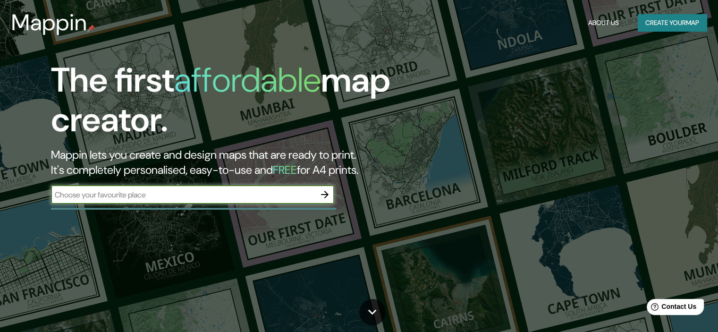
click at [108, 190] on input "text" at bounding box center [183, 194] width 264 height 11
type input "La paz [GEOGRAPHIC_DATA]"
click at [328, 191] on icon "button" at bounding box center [324, 194] width 11 height 11
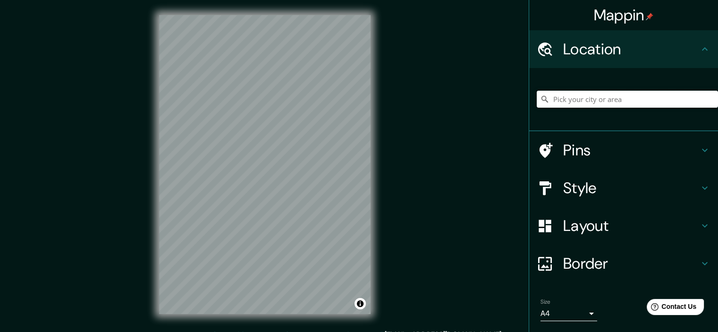
click at [545, 103] on input "Pick your city or area" at bounding box center [626, 99] width 181 height 17
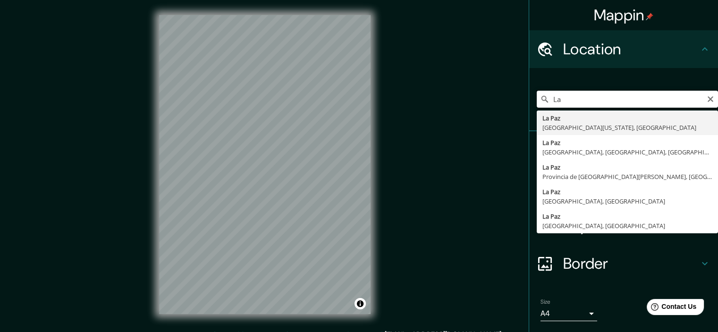
type input "L"
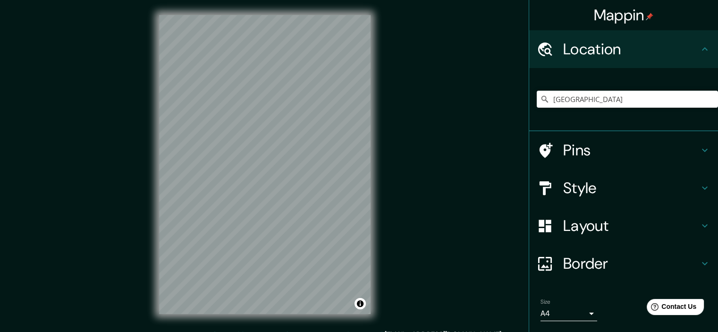
click at [371, 173] on div "© Mapbox © OpenStreetMap Improve this map" at bounding box center [265, 164] width 242 height 329
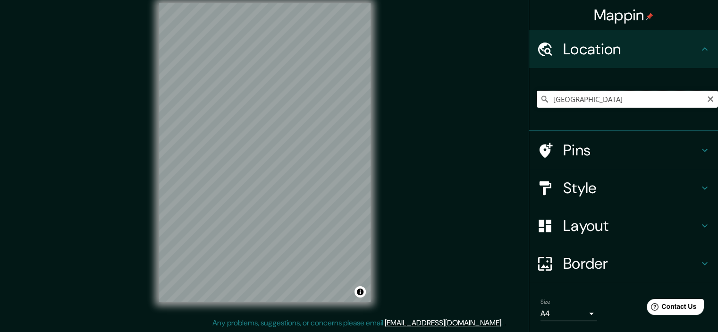
click at [580, 102] on input "[GEOGRAPHIC_DATA]" at bounding box center [626, 99] width 181 height 17
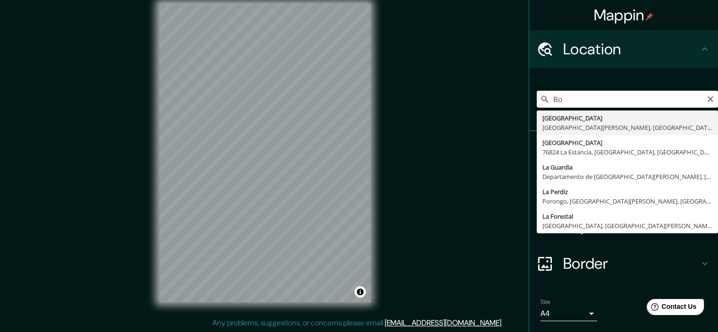
type input "B"
type input "[GEOGRAPHIC_DATA], [GEOGRAPHIC_DATA], [GEOGRAPHIC_DATA]"
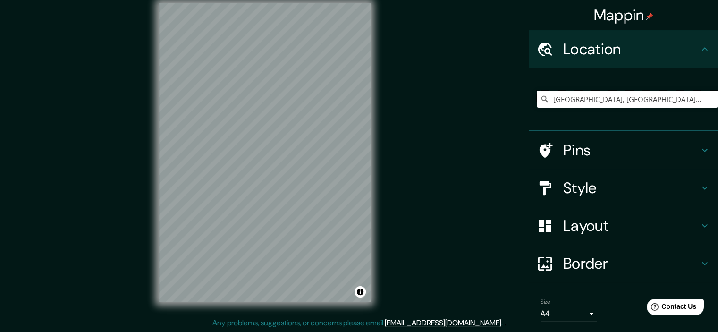
scroll to position [0, 0]
click at [553, 180] on div at bounding box center [549, 188] width 26 height 17
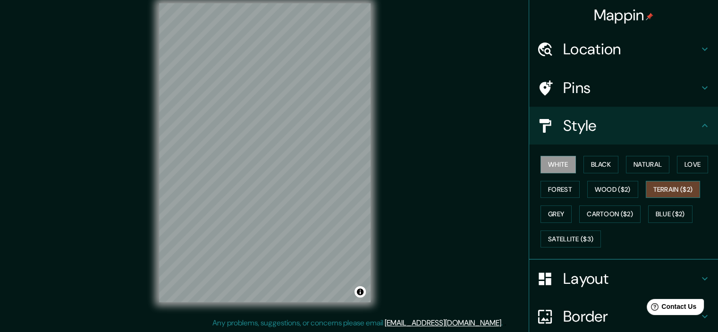
click at [659, 185] on button "Terrain ($2)" at bounding box center [672, 189] width 55 height 17
click at [605, 190] on button "Wood ($2)" at bounding box center [612, 189] width 51 height 17
click at [685, 190] on button "Terrain ($2)" at bounding box center [672, 189] width 55 height 17
click at [572, 237] on button "Satellite ($3)" at bounding box center [570, 238] width 60 height 17
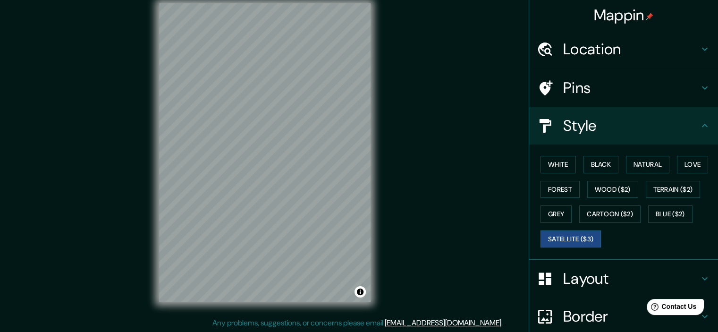
click at [149, 136] on div "© Mapbox © OpenStreetMap Improve this map © Maxar" at bounding box center [265, 152] width 242 height 329
click at [145, 149] on div "© Mapbox © OpenStreetMap Improve this map © Maxar" at bounding box center [265, 152] width 242 height 329
click at [429, 92] on div "Mappin Location [GEOGRAPHIC_DATA], [GEOGRAPHIC_DATA], [GEOGRAPHIC_DATA] Pins St…" at bounding box center [359, 160] width 718 height 344
click at [374, 178] on div "© Mapbox © OpenStreetMap Improve this map © Maxar" at bounding box center [265, 152] width 242 height 329
click at [386, 155] on div "Mappin Location [GEOGRAPHIC_DATA], [GEOGRAPHIC_DATA], [GEOGRAPHIC_DATA] Pins St…" at bounding box center [359, 160] width 718 height 344
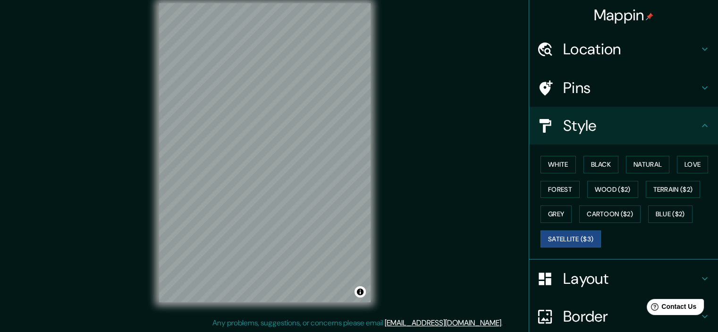
click at [370, 207] on div "© Mapbox © OpenStreetMap Improve this map © Maxar" at bounding box center [265, 152] width 242 height 329
click at [451, 283] on div "Mappin Location [GEOGRAPHIC_DATA], [GEOGRAPHIC_DATA], [GEOGRAPHIC_DATA] Pins St…" at bounding box center [359, 160] width 718 height 344
click at [157, 65] on div "© Mapbox © OpenStreetMap Improve this map © Maxar" at bounding box center [265, 152] width 242 height 329
click at [253, 207] on div "© Mapbox © OpenStreetMap Improve this map © Maxar" at bounding box center [265, 152] width 242 height 329
drag, startPoint x: 158, startPoint y: 67, endPoint x: 152, endPoint y: 218, distance: 151.1
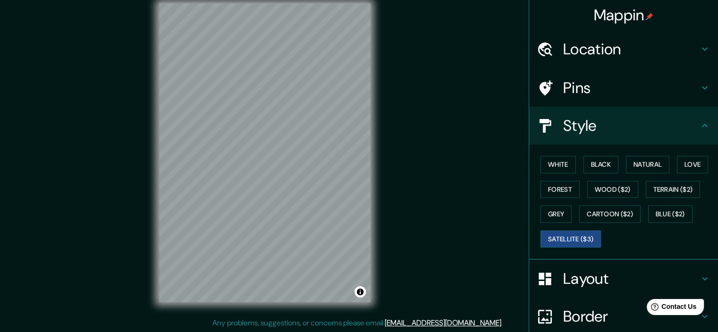
click at [152, 217] on div "© Mapbox © OpenStreetMap Improve this map © Maxar" at bounding box center [265, 152] width 242 height 329
click at [657, 166] on button "Natural" at bounding box center [647, 164] width 43 height 17
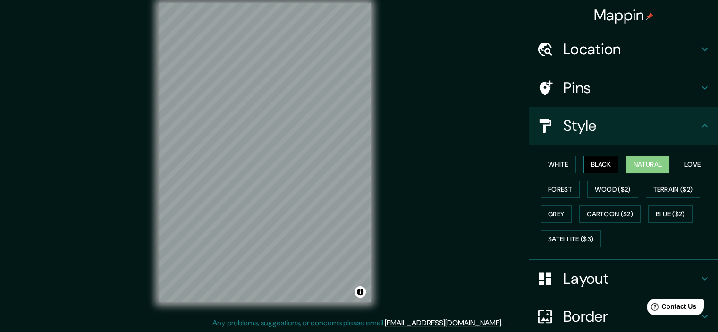
click at [602, 164] on button "Black" at bounding box center [600, 164] width 35 height 17
click at [553, 164] on button "White" at bounding box center [557, 164] width 35 height 17
click at [626, 168] on button "Natural" at bounding box center [647, 164] width 43 height 17
click at [560, 189] on button "Forest" at bounding box center [559, 189] width 39 height 17
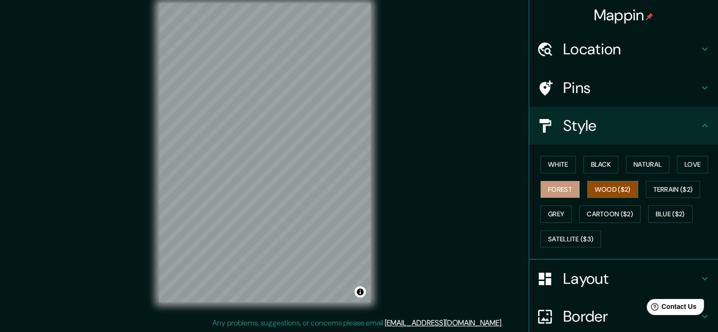
click at [608, 193] on button "Wood ($2)" at bounding box center [612, 189] width 51 height 17
click at [560, 210] on button "Grey" at bounding box center [555, 213] width 31 height 17
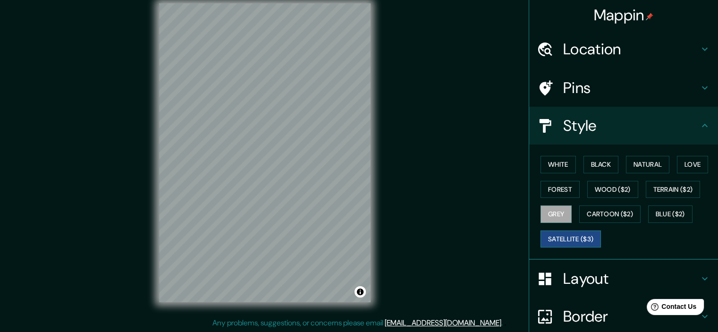
click at [560, 233] on button "Satellite ($3)" at bounding box center [570, 238] width 60 height 17
click at [596, 216] on button "Cartoon ($2)" at bounding box center [609, 213] width 61 height 17
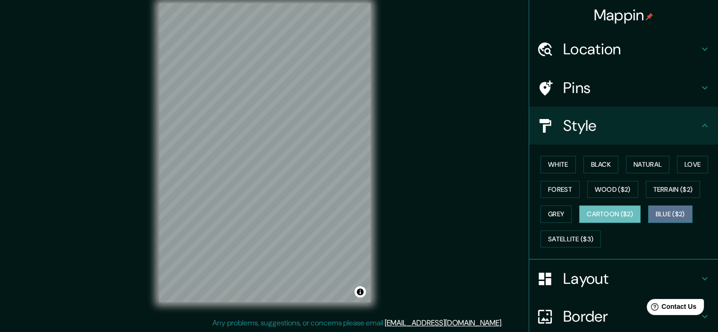
click at [681, 206] on button "Blue ($2)" at bounding box center [670, 213] width 44 height 17
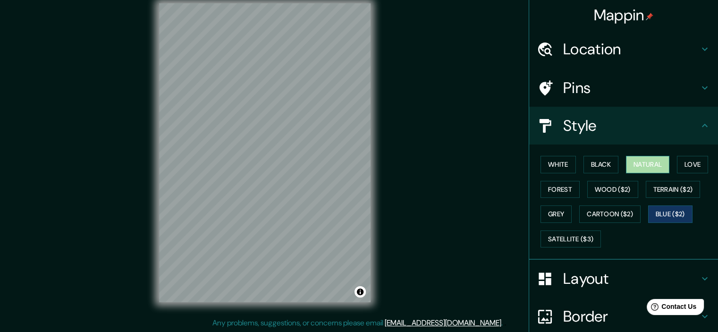
click at [657, 169] on button "Natural" at bounding box center [647, 164] width 43 height 17
click at [587, 167] on button "Black" at bounding box center [600, 164] width 35 height 17
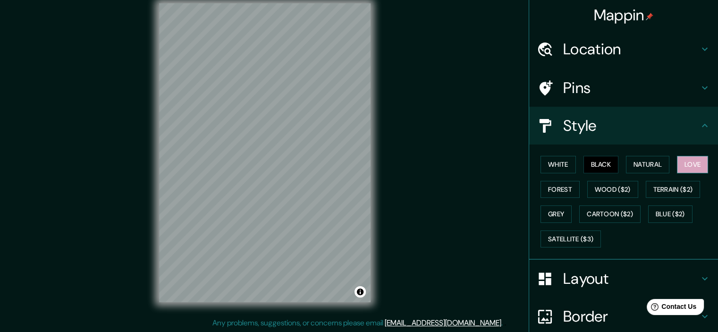
click at [702, 159] on button "Love" at bounding box center [692, 164] width 31 height 17
click at [649, 184] on button "Terrain ($2)" at bounding box center [672, 189] width 55 height 17
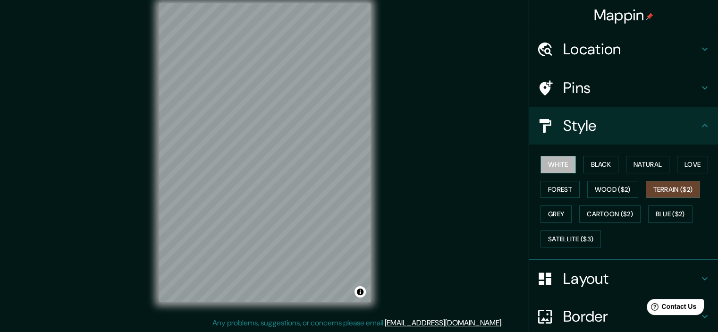
click at [560, 170] on button "White" at bounding box center [557, 164] width 35 height 17
click at [594, 169] on button "Black" at bounding box center [600, 164] width 35 height 17
click at [561, 166] on button "White" at bounding box center [557, 164] width 35 height 17
click at [583, 165] on button "Black" at bounding box center [600, 164] width 35 height 17
click at [556, 165] on button "White" at bounding box center [557, 164] width 35 height 17
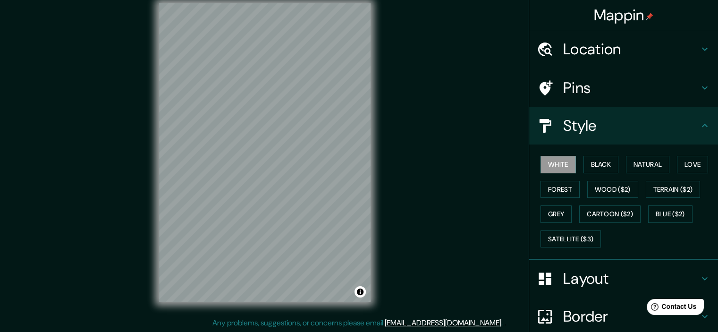
click at [564, 269] on h4 "Layout" at bounding box center [631, 278] width 136 height 19
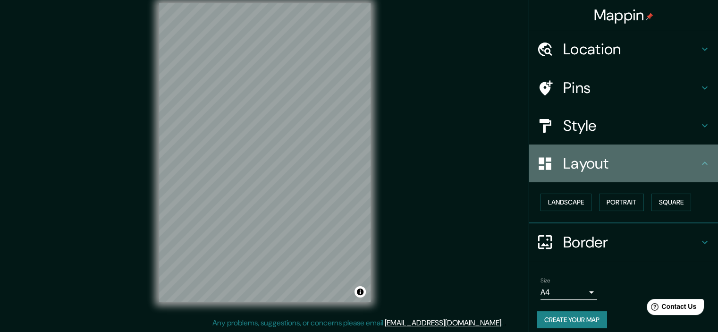
click at [631, 170] on h4 "Layout" at bounding box center [631, 163] width 136 height 19
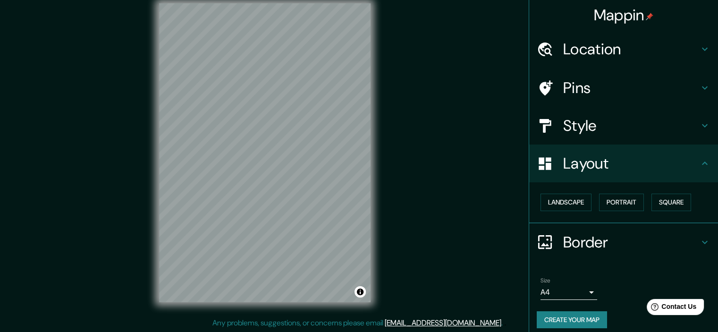
click at [627, 169] on h4 "Layout" at bounding box center [631, 163] width 136 height 19
click at [606, 140] on div "Style" at bounding box center [623, 126] width 189 height 38
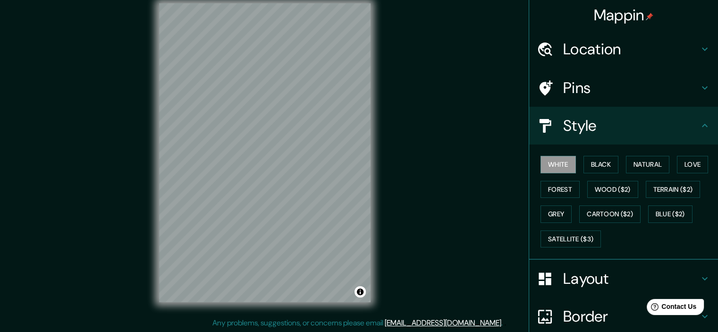
click at [595, 95] on h4 "Pins" at bounding box center [631, 87] width 136 height 19
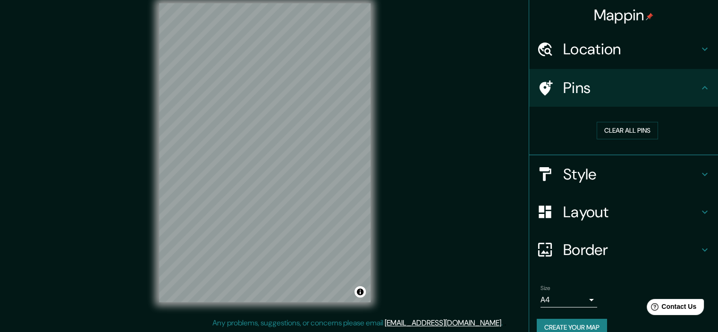
click at [595, 95] on h4 "Pins" at bounding box center [631, 87] width 136 height 19
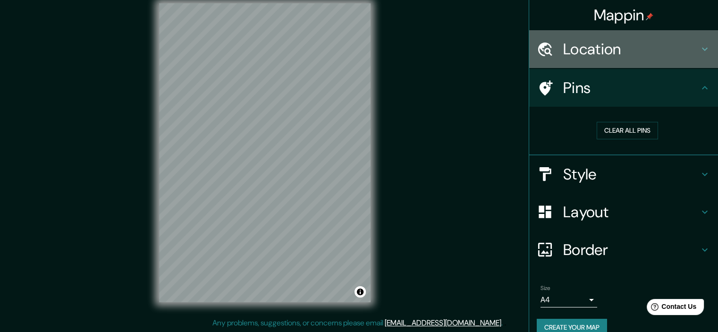
click at [613, 49] on h4 "Location" at bounding box center [631, 49] width 136 height 19
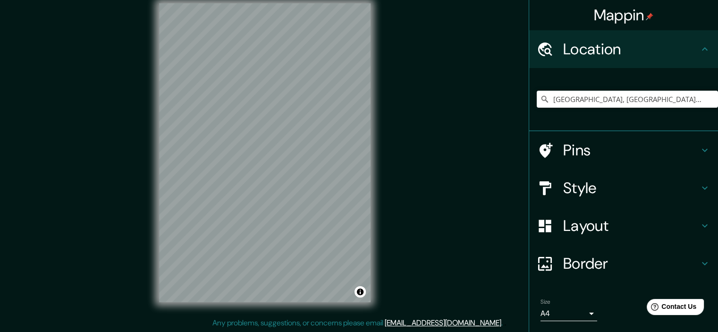
click at [612, 49] on h4 "Location" at bounding box center [631, 49] width 136 height 19
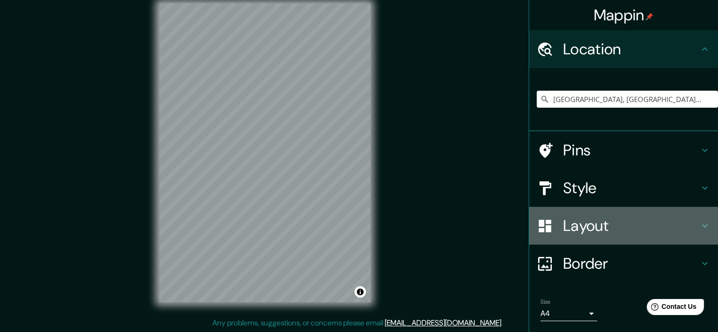
click at [590, 207] on div "Layout" at bounding box center [623, 226] width 189 height 38
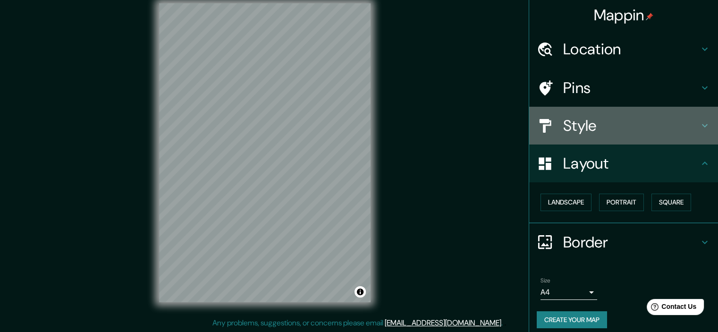
click at [600, 128] on h4 "Style" at bounding box center [631, 125] width 136 height 19
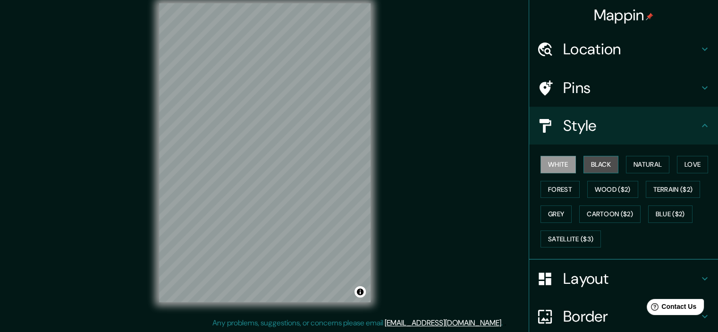
click at [600, 168] on button "Black" at bounding box center [600, 164] width 35 height 17
